Goal: Task Accomplishment & Management: Complete application form

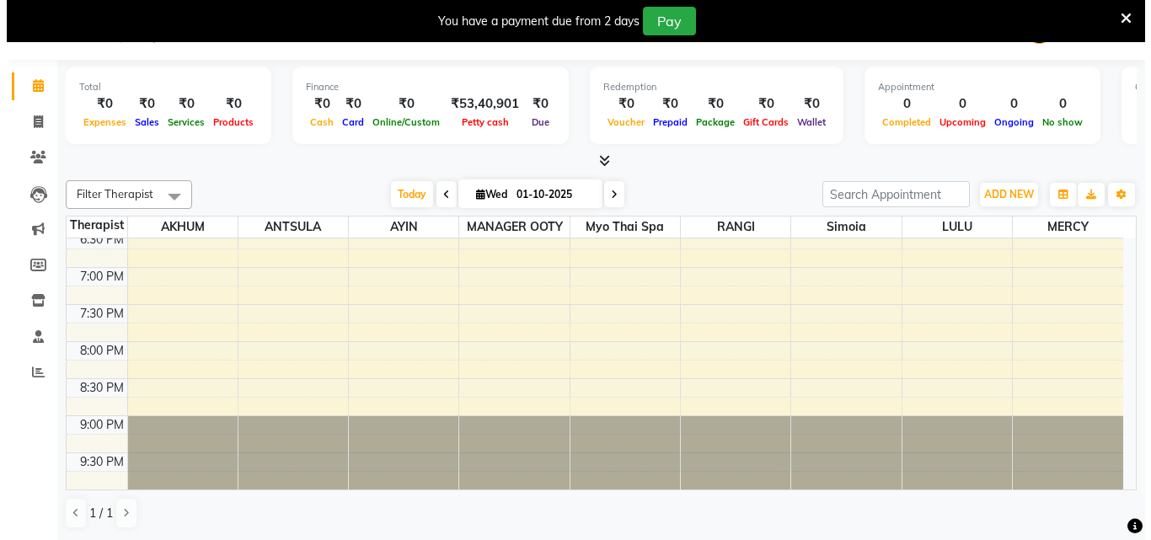
scroll to position [375, 0]
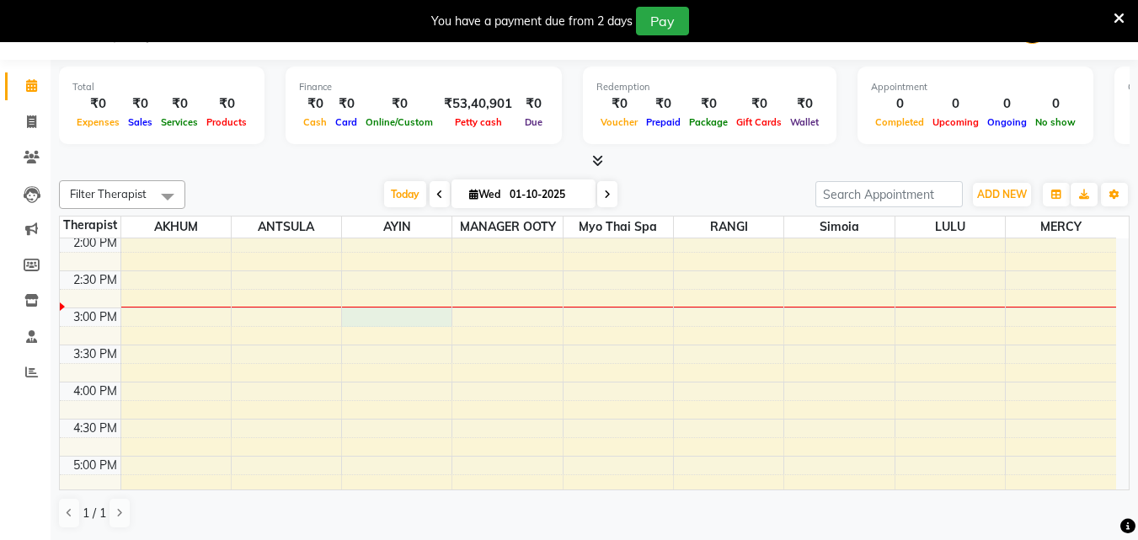
click at [355, 313] on div "9:00 AM 9:30 AM 10:00 AM 10:30 AM 11:00 AM 11:30 AM 12:00 PM 12:30 PM 1:00 PM 1…" at bounding box center [588, 345] width 1057 height 963
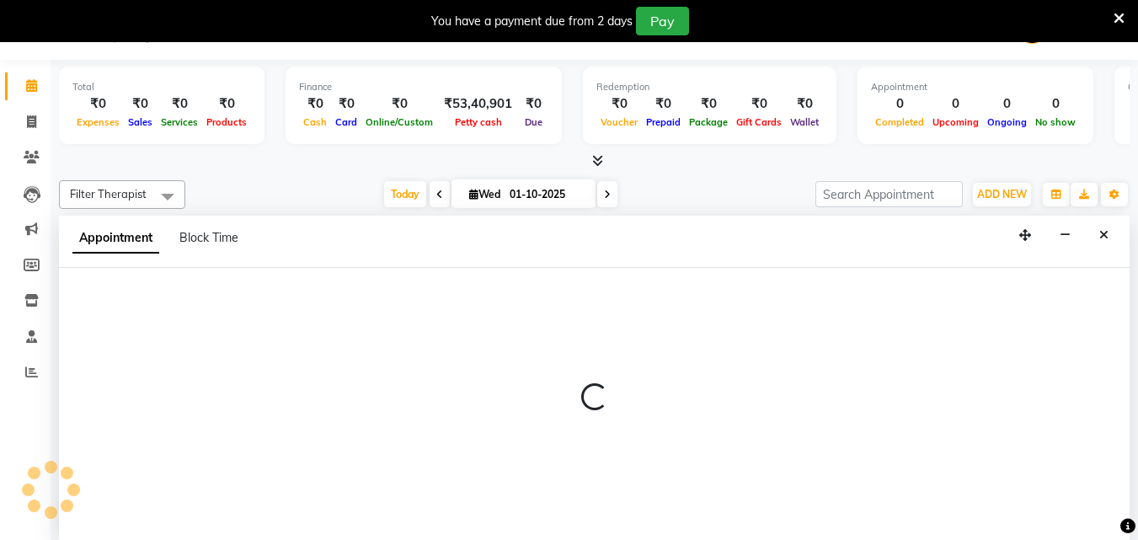
select select "84004"
select select "900"
select select "tentative"
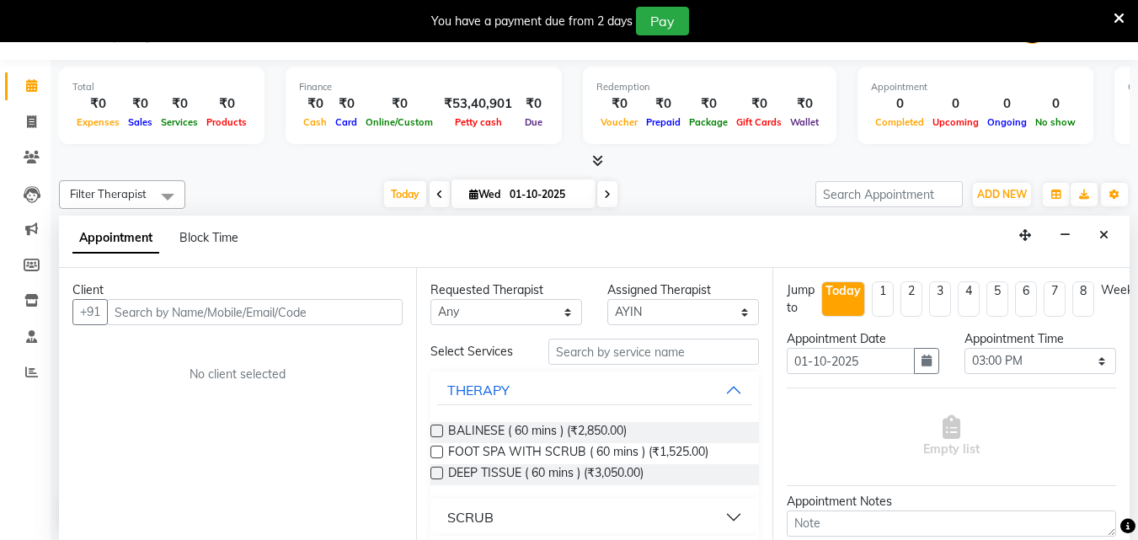
click at [264, 317] on input "text" at bounding box center [255, 312] width 296 height 26
type input "9566510491"
click at [356, 304] on span "Add Client" at bounding box center [368, 311] width 56 height 15
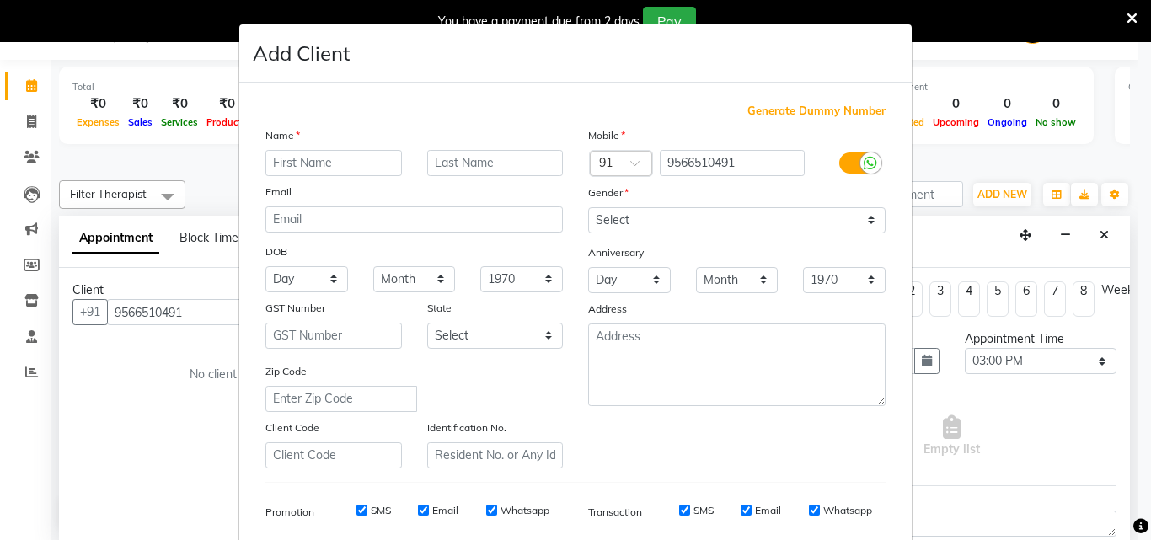
click at [345, 168] on input "text" at bounding box center [333, 163] width 136 height 26
type input "[PERSON_NAME]"
click at [694, 216] on select "Select [DEMOGRAPHIC_DATA] [DEMOGRAPHIC_DATA] Other Prefer Not To Say" at bounding box center [736, 220] width 297 height 26
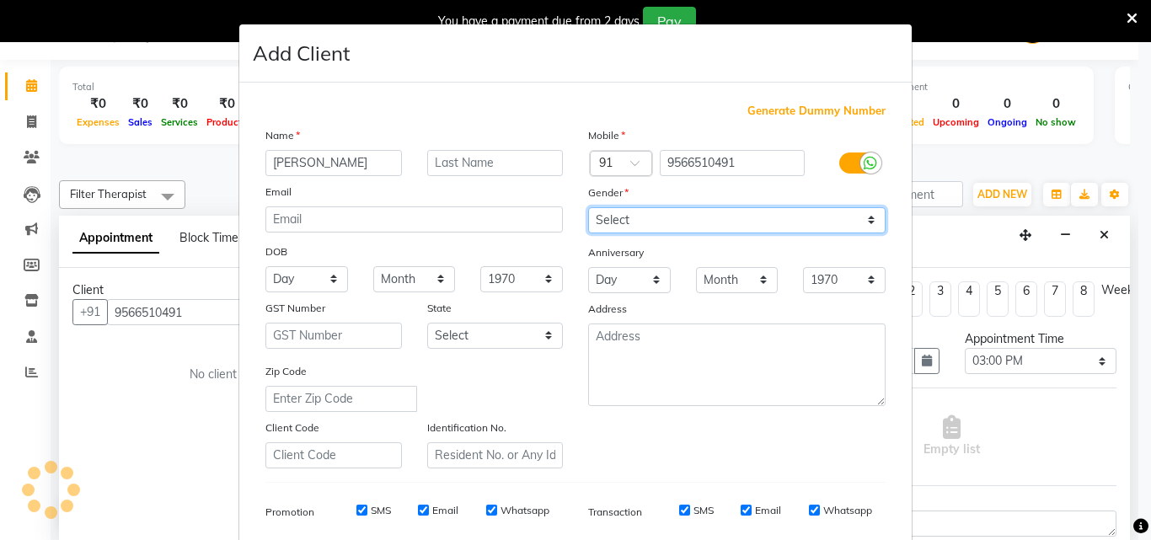
select select "[DEMOGRAPHIC_DATA]"
click at [588, 207] on select "Select [DEMOGRAPHIC_DATA] [DEMOGRAPHIC_DATA] Other Prefer Not To Say" at bounding box center [736, 220] width 297 height 26
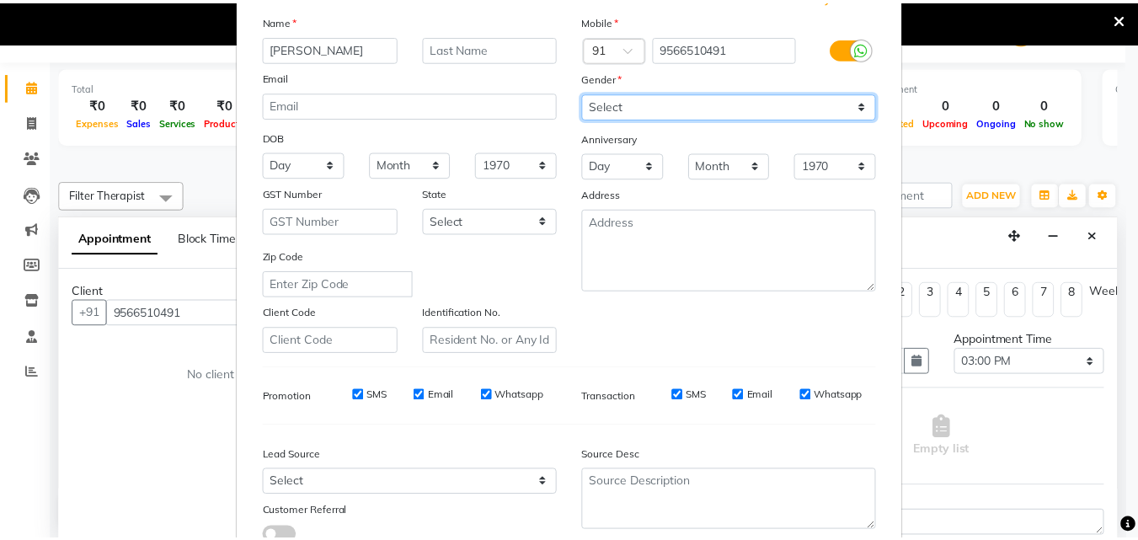
scroll to position [238, 0]
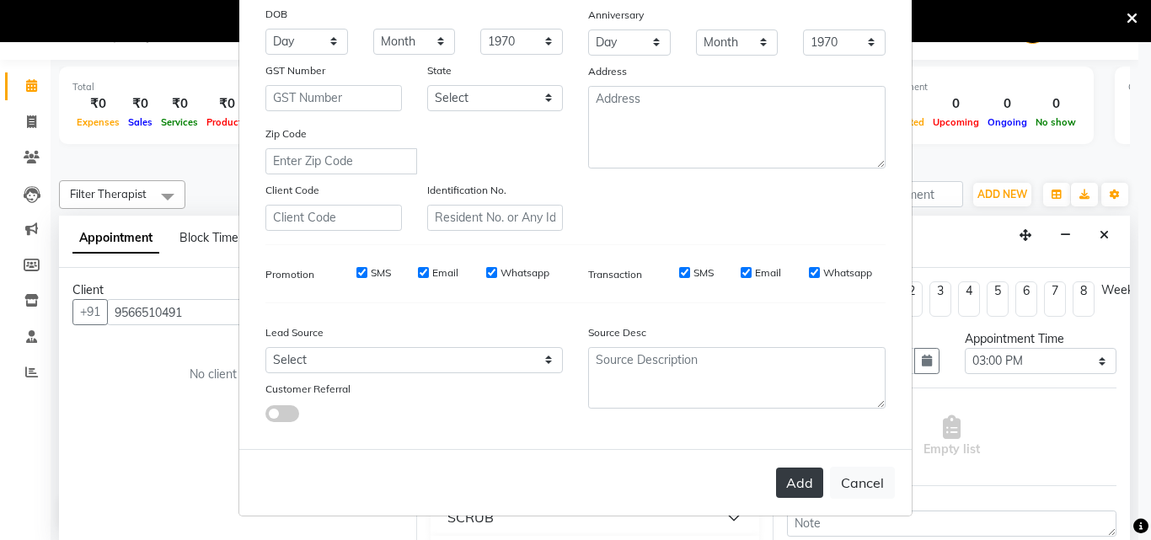
click at [791, 472] on button "Add" at bounding box center [799, 483] width 47 height 30
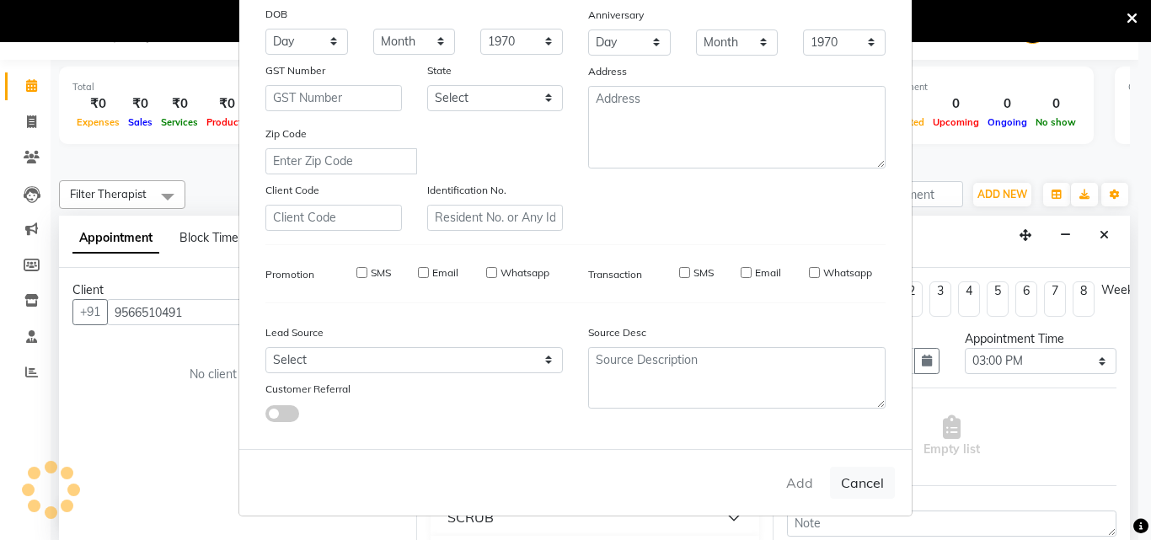
select select
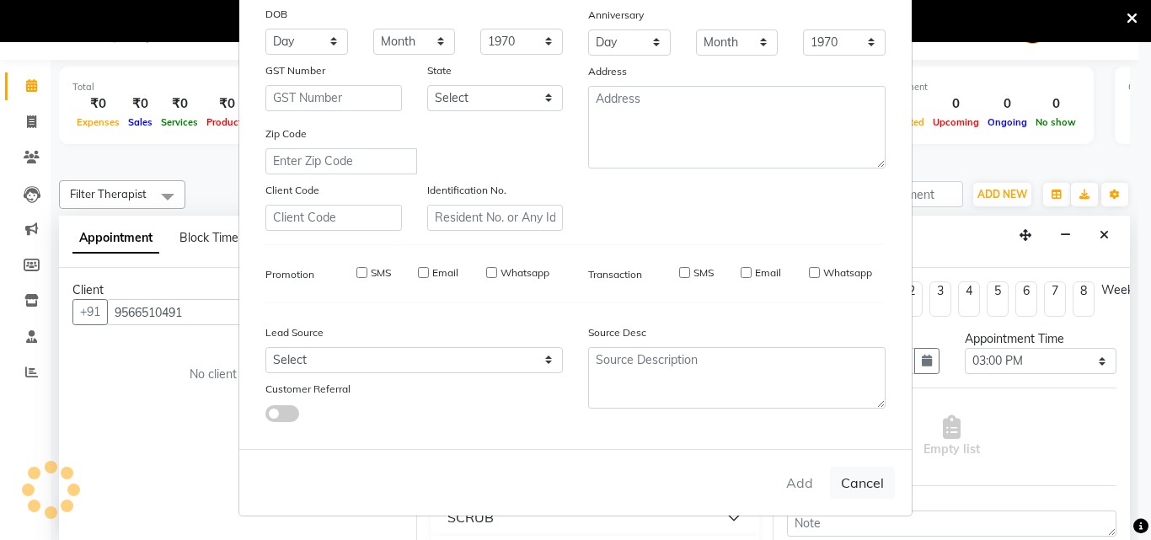
select select
checkbox input "false"
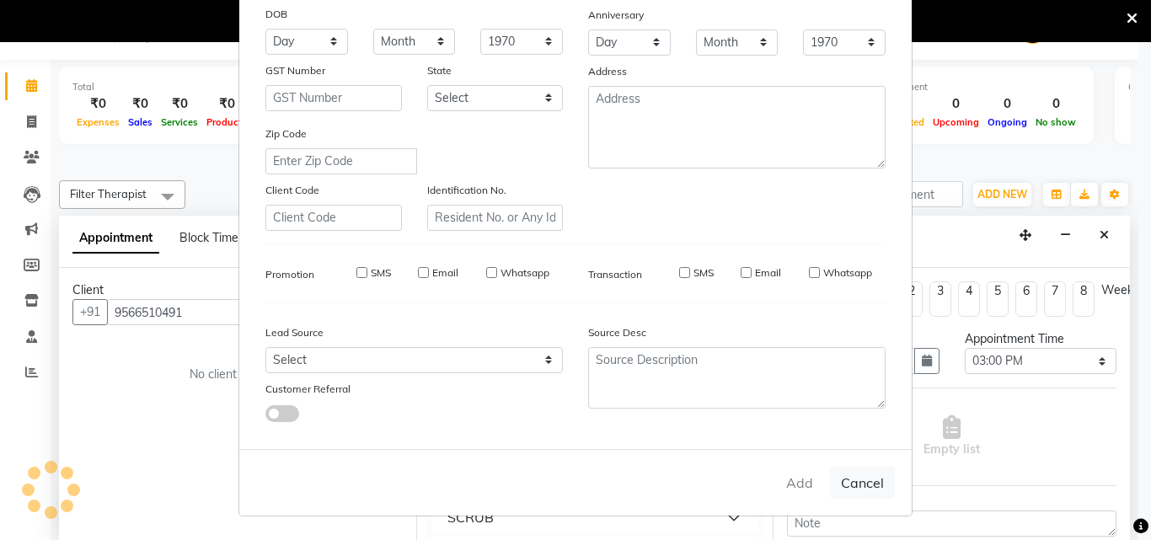
checkbox input "false"
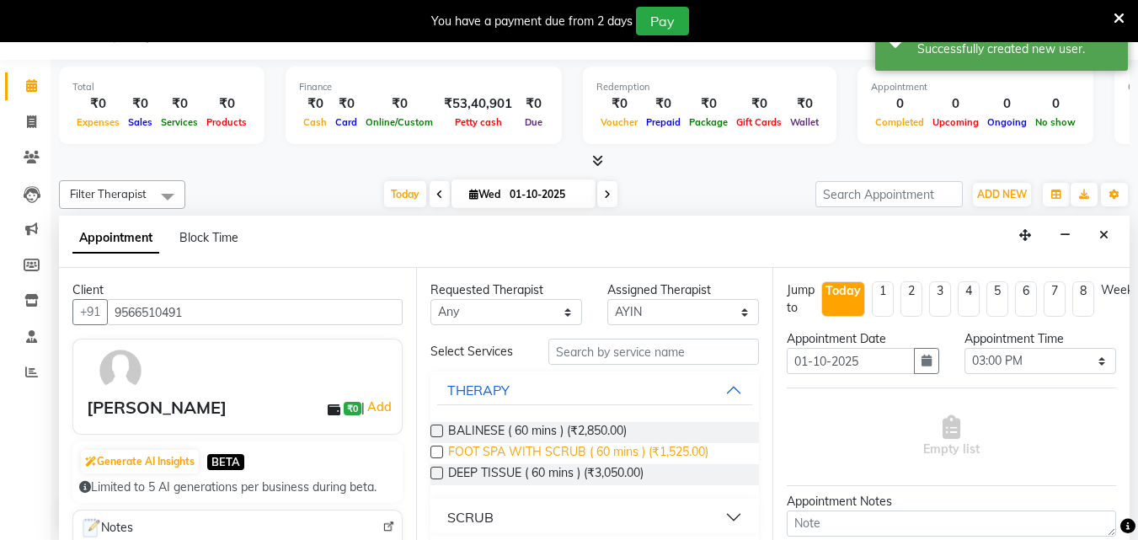
scroll to position [232, 0]
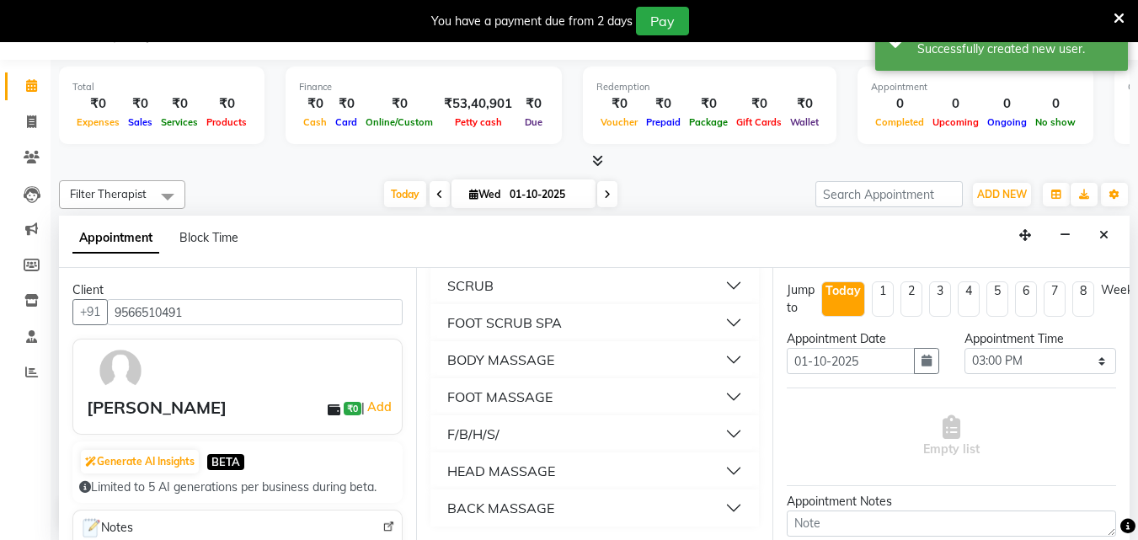
click at [713, 356] on button "BODY MASSAGE" at bounding box center [595, 360] width 316 height 30
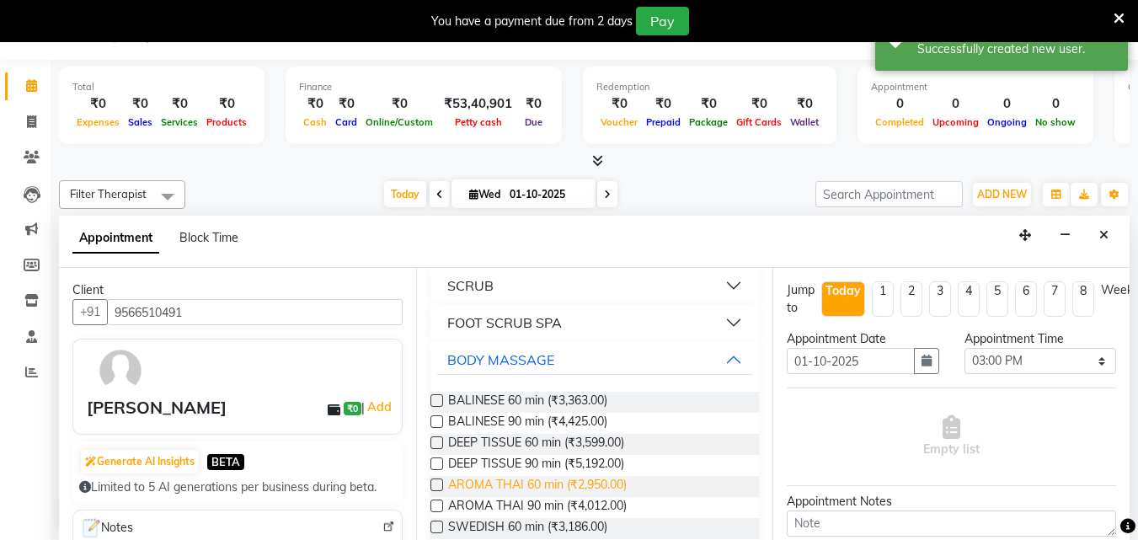
click at [549, 476] on span "AROMA THAI 60 min (₹2,950.00)" at bounding box center [537, 486] width 179 height 21
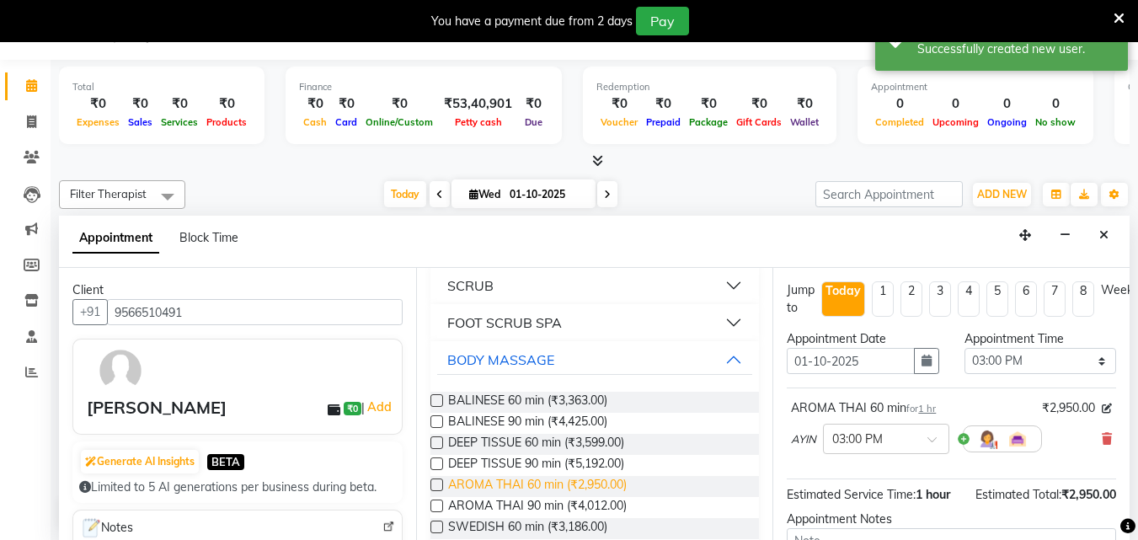
click at [549, 476] on span "AROMA THAI 60 min (₹2,950.00)" at bounding box center [537, 486] width 179 height 21
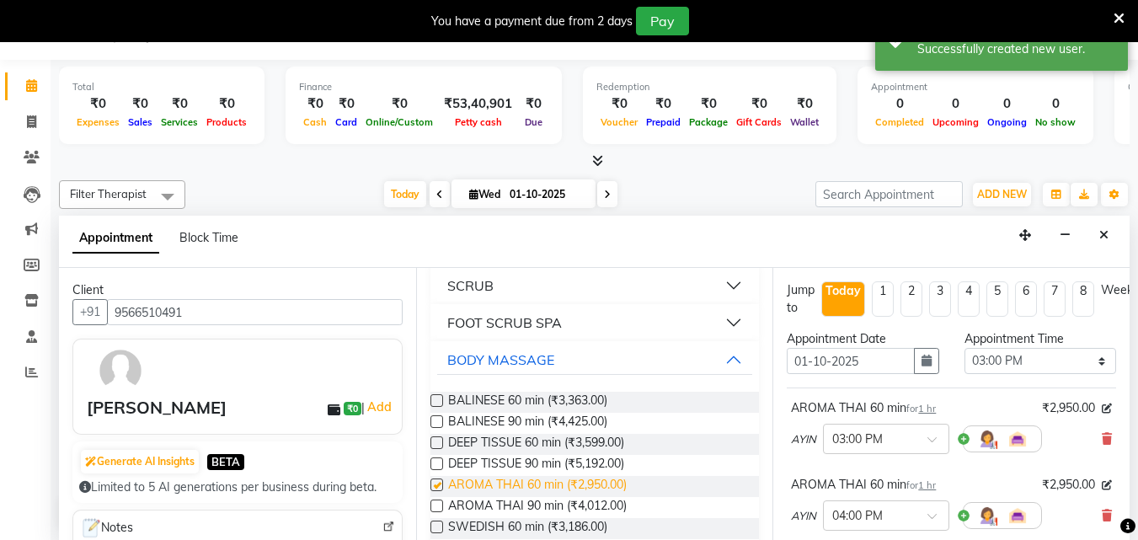
checkbox input "false"
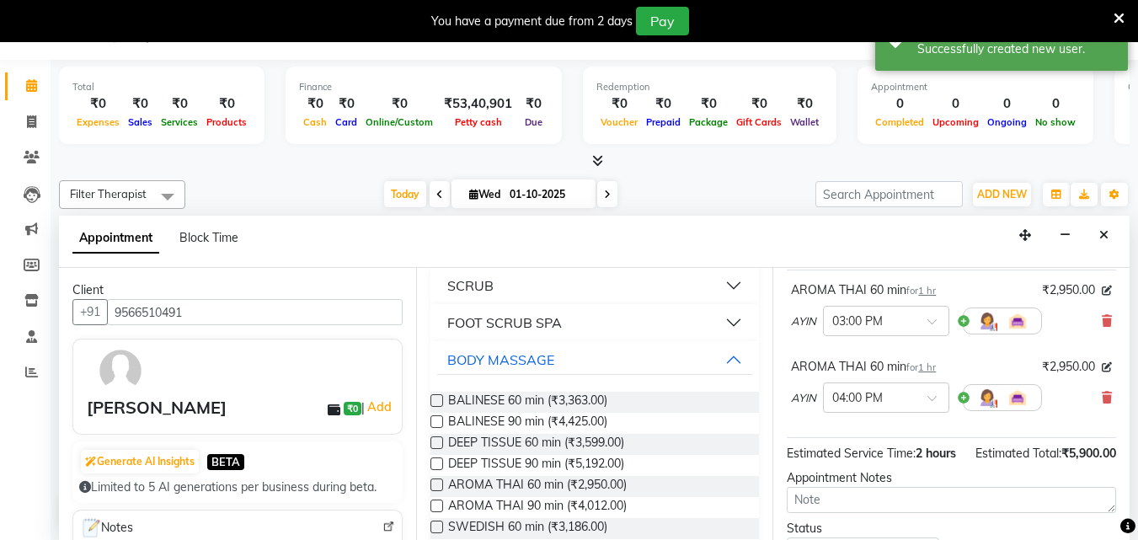
scroll to position [278, 0]
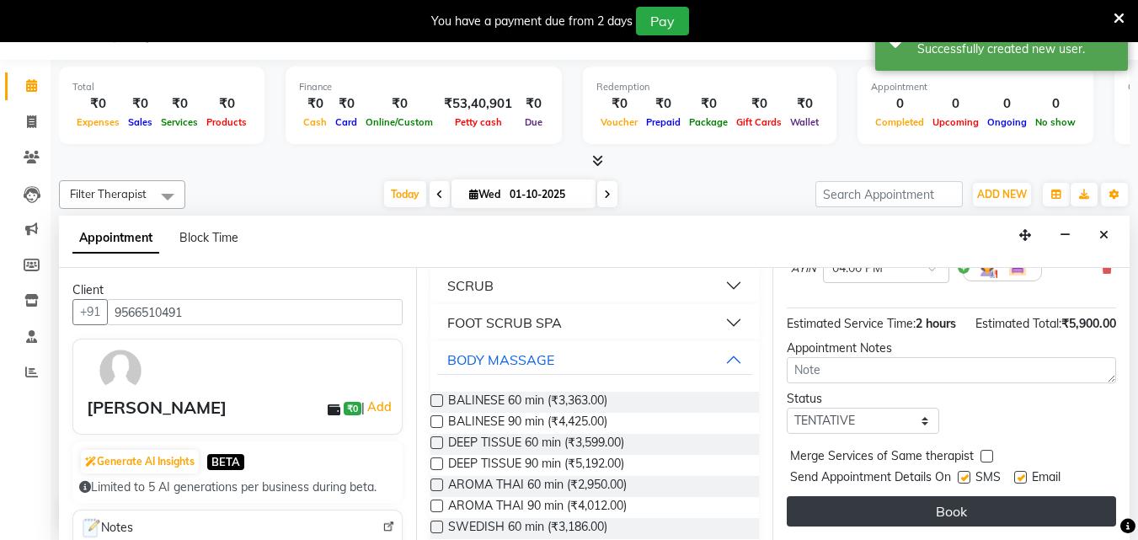
click at [939, 506] on button "Book" at bounding box center [951, 511] width 329 height 30
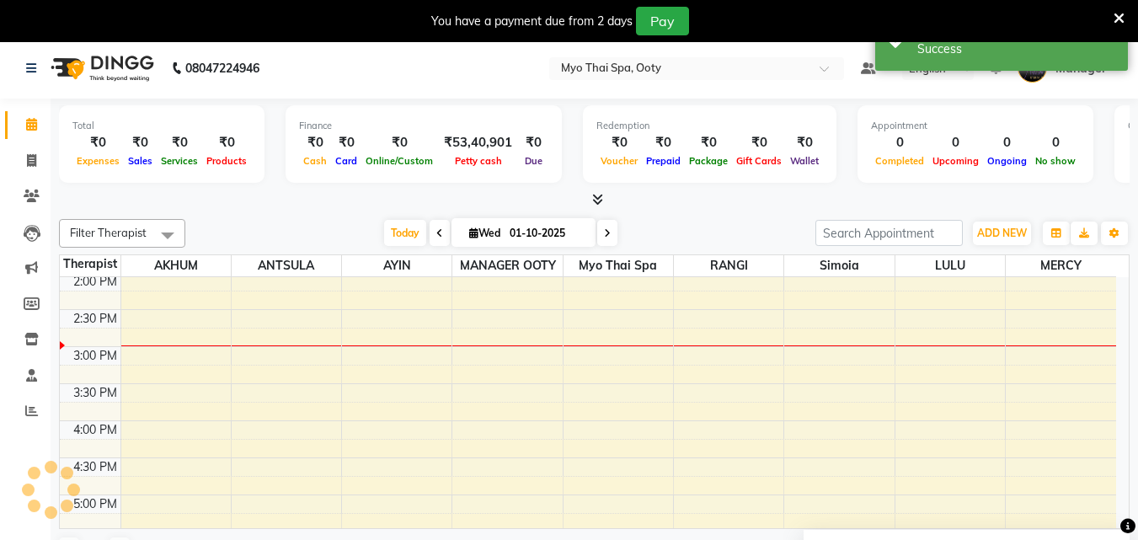
scroll to position [0, 0]
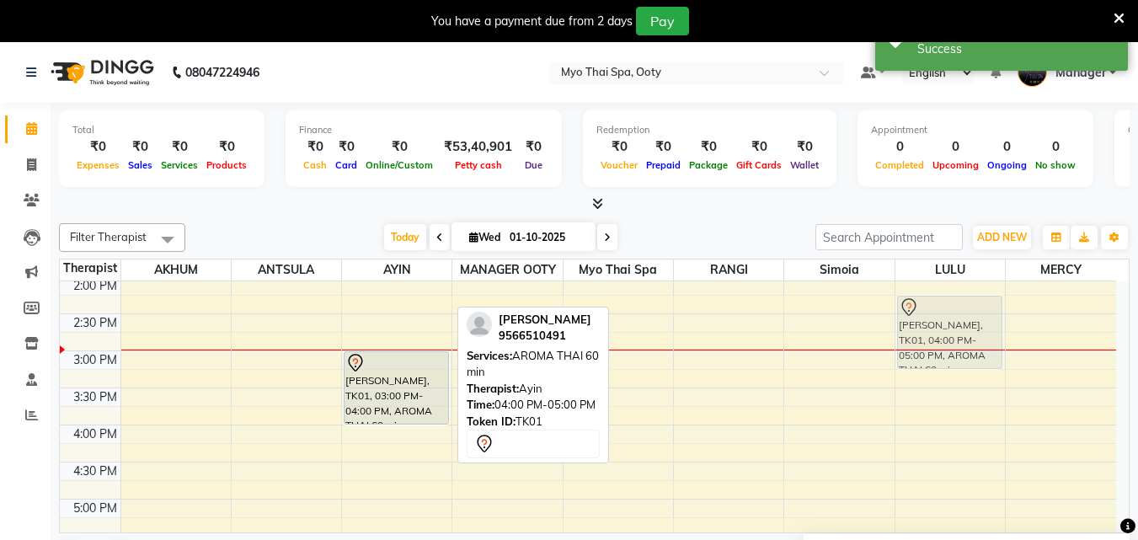
drag, startPoint x: 414, startPoint y: 460, endPoint x: 946, endPoint y: 327, distance: 548.9
click at [946, 327] on tr "[PERSON_NAME], TK01, 03:00 PM-04:00 PM, AROMA THAI 60 min [PERSON_NAME], TK01, …" at bounding box center [588, 387] width 1057 height 963
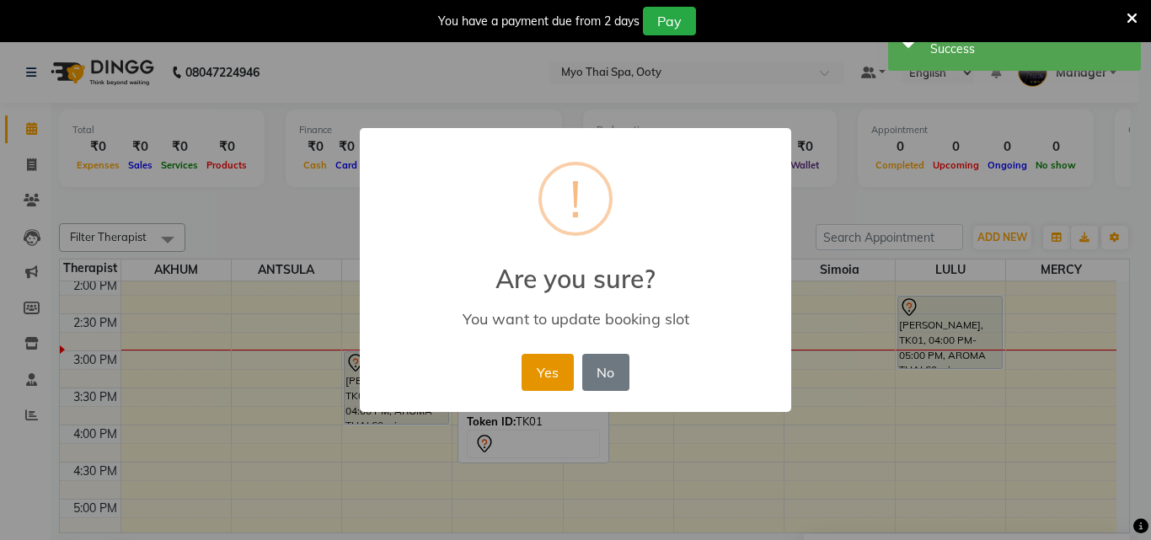
click at [536, 374] on button "Yes" at bounding box center [547, 372] width 51 height 37
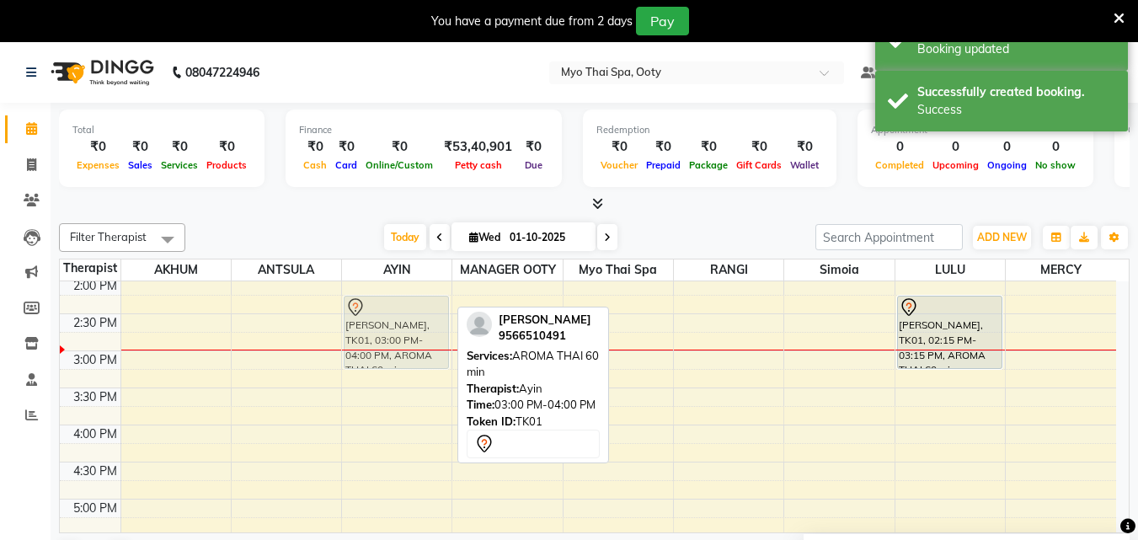
drag, startPoint x: 373, startPoint y: 388, endPoint x: 380, endPoint y: 327, distance: 61.9
click at [380, 327] on div "[PERSON_NAME], TK01, 03:00 PM-04:00 PM, AROMA THAI 60 min [PERSON_NAME], TK01, …" at bounding box center [397, 387] width 110 height 963
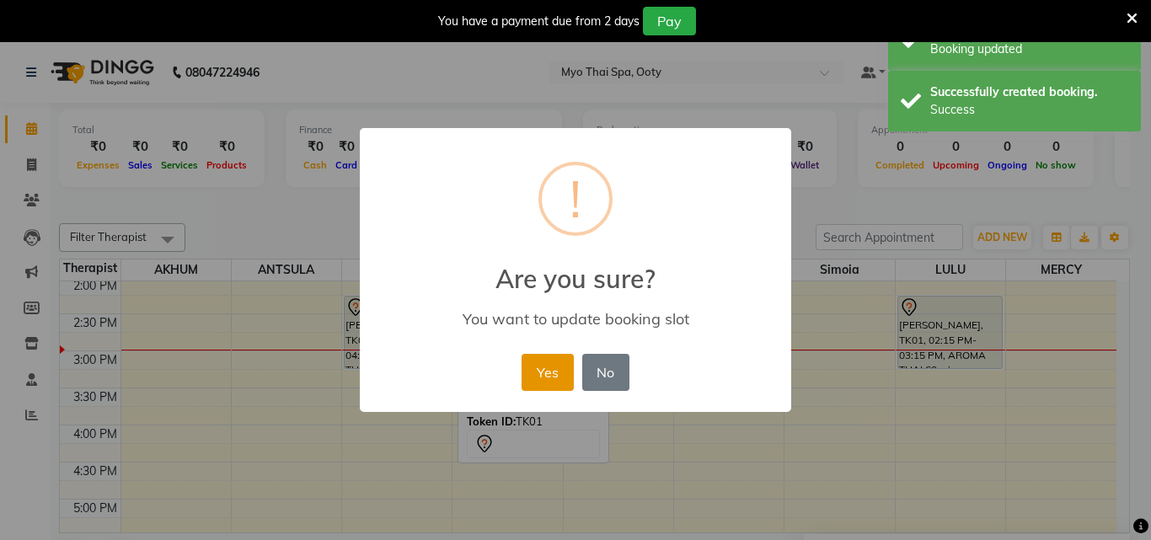
click at [535, 371] on button "Yes" at bounding box center [547, 372] width 51 height 37
